Goal: Task Accomplishment & Management: Complete application form

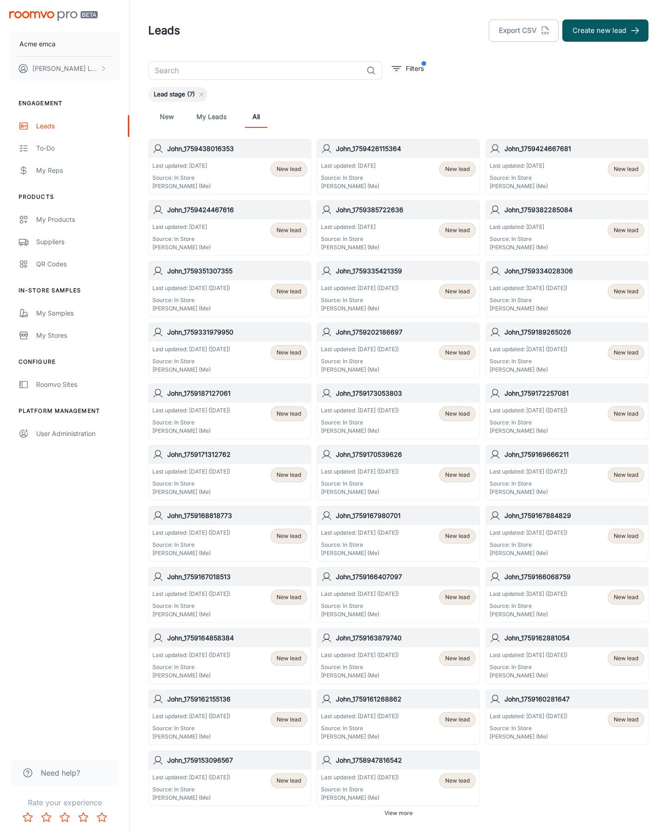
click at [605, 31] on button "Create new lead" at bounding box center [605, 30] width 86 height 22
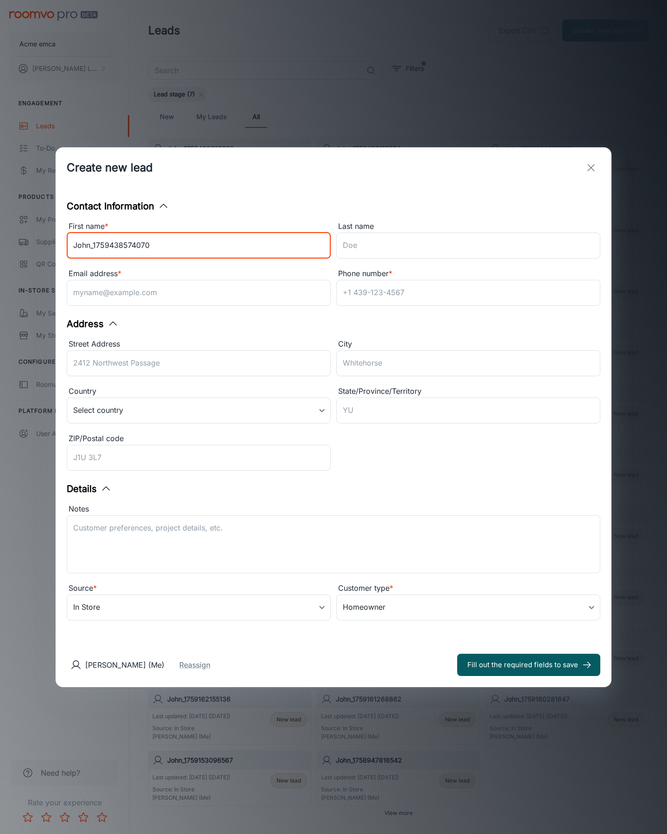
type input "John_1759438574070"
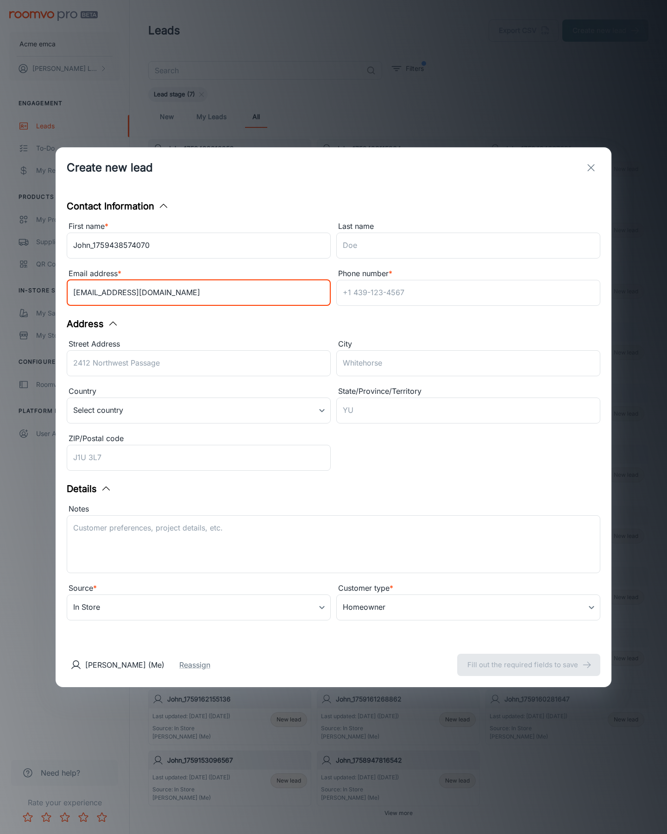
type input "[EMAIL_ADDRESS][DOMAIN_NAME]"
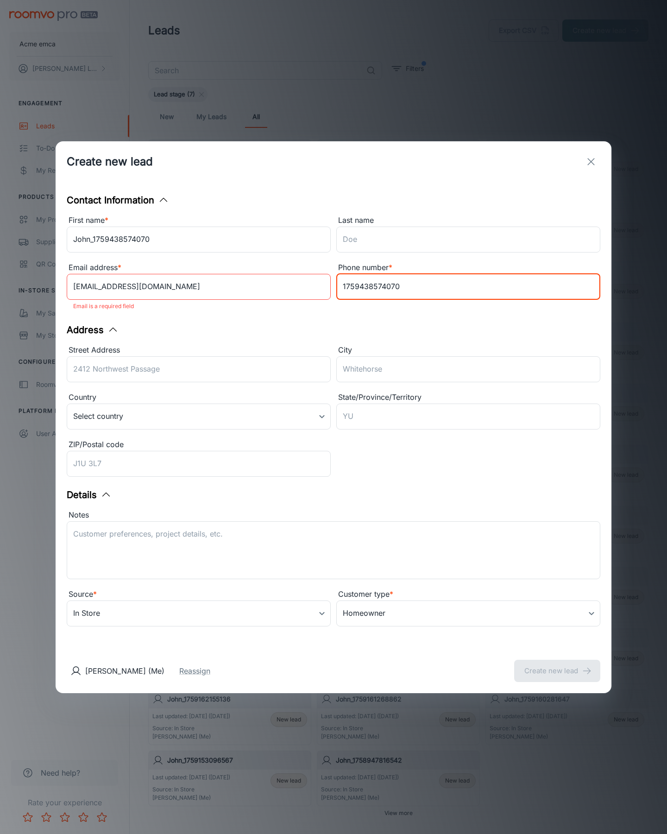
type input "1759438574070"
click at [557, 664] on button "Create new lead" at bounding box center [557, 671] width 86 height 22
